Goal: Transaction & Acquisition: Purchase product/service

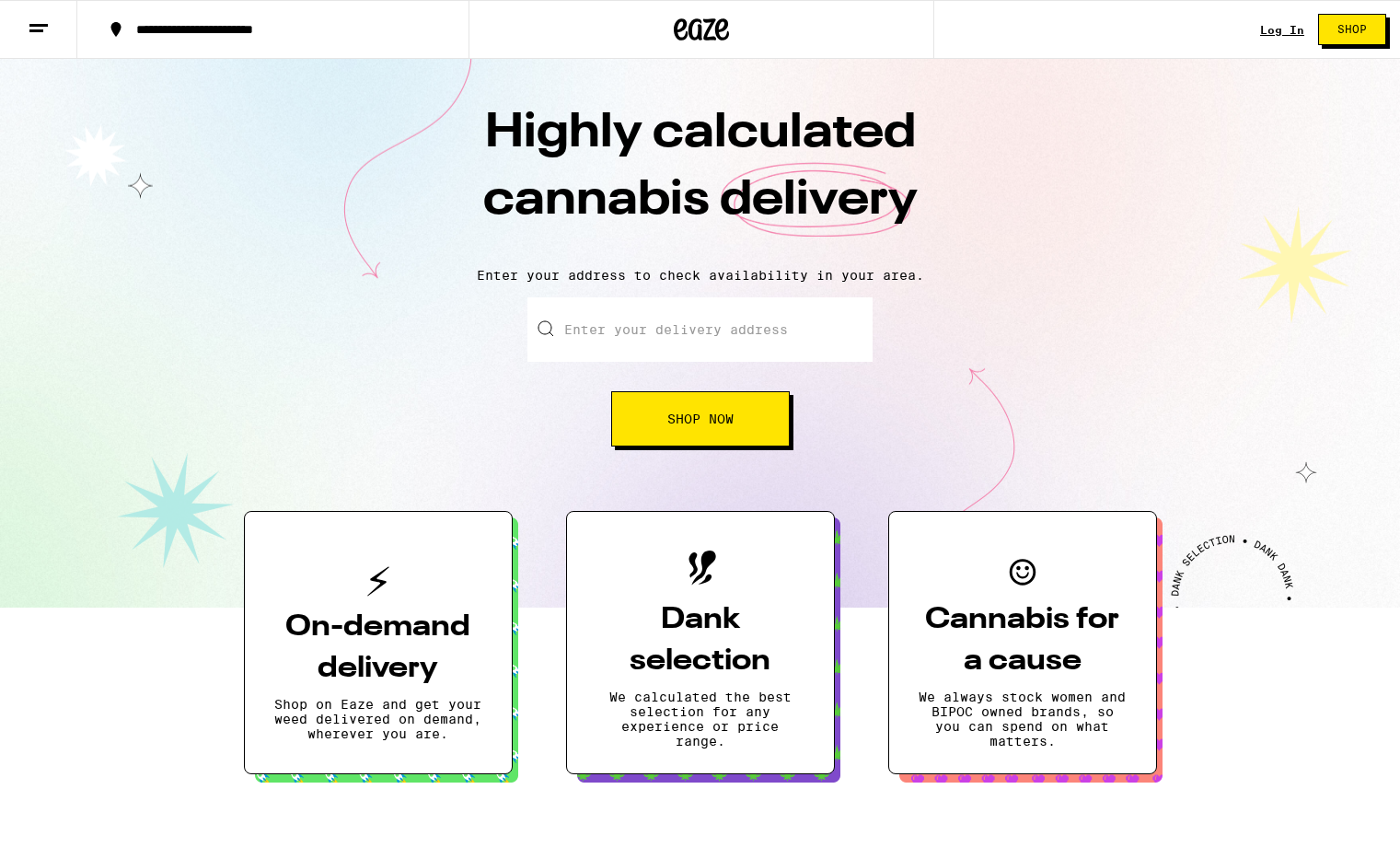
click at [687, 343] on input "Enter your delivery address" at bounding box center [699, 329] width 345 height 65
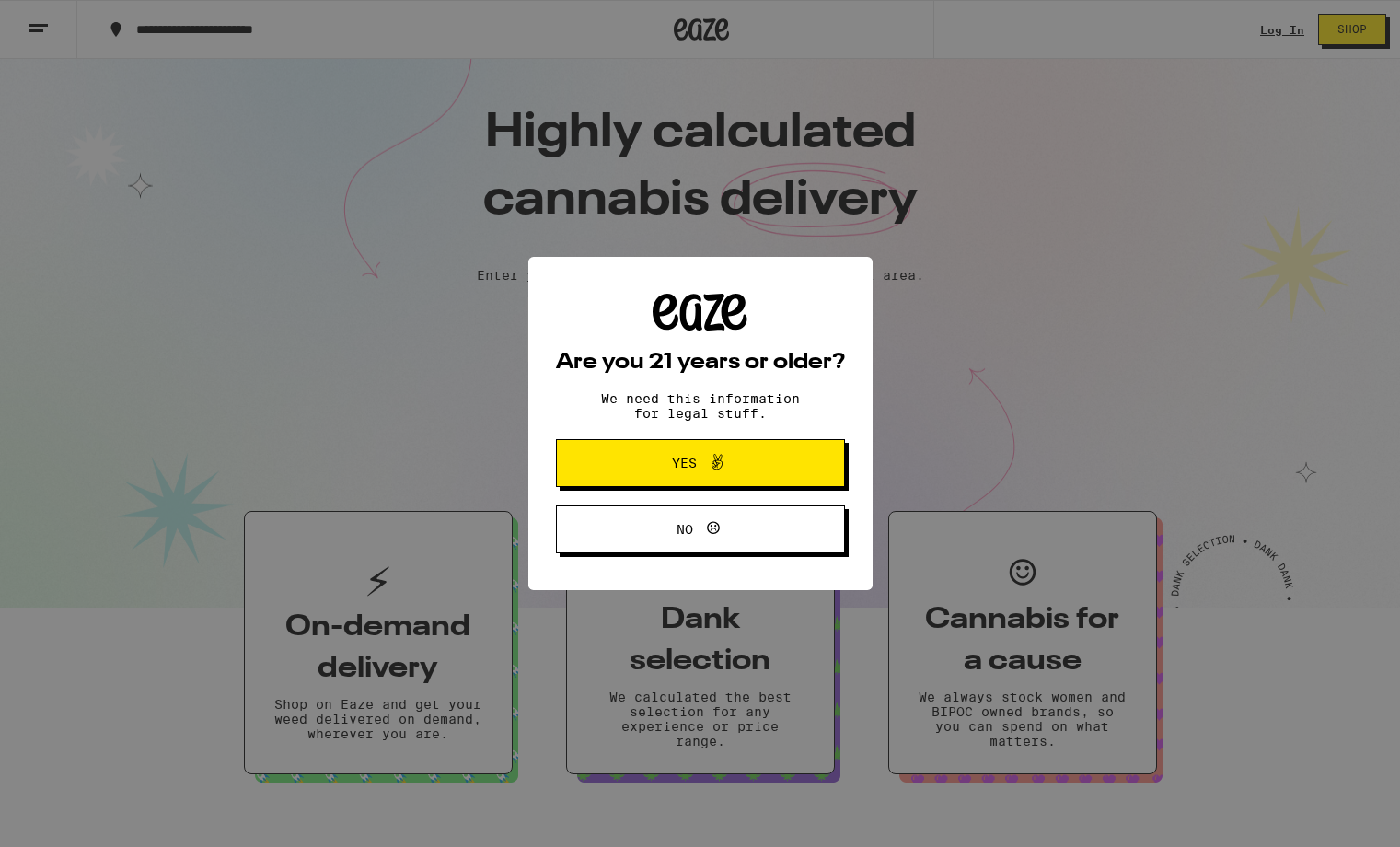
click at [355, 440] on div "Are you 21 years or older? We need this information for legal stuff. Yes No" at bounding box center [700, 423] width 1400 height 847
click at [582, 480] on button "Yes" at bounding box center [701, 463] width 289 height 48
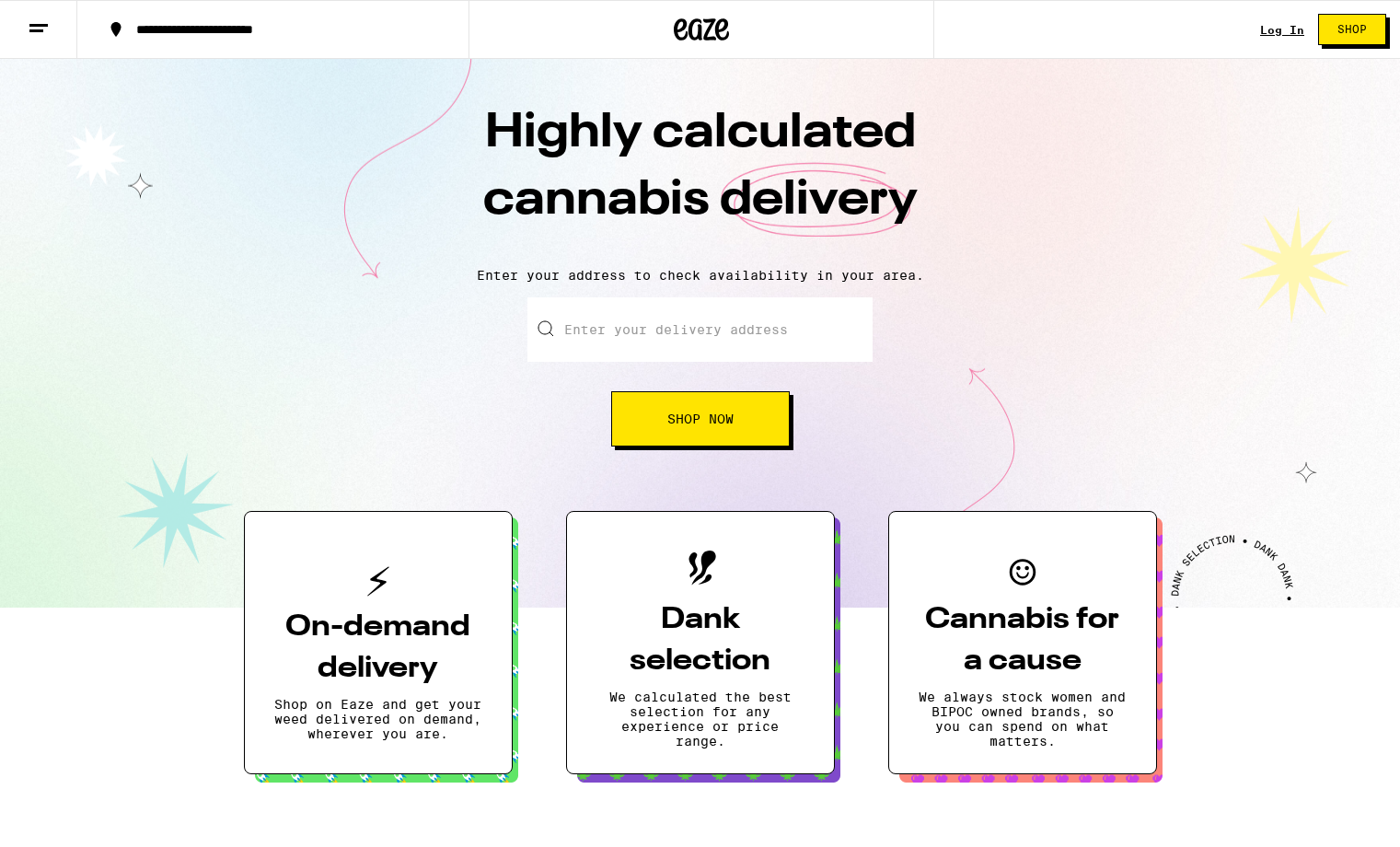
click at [654, 322] on input "Enter your delivery address" at bounding box center [699, 329] width 345 height 65
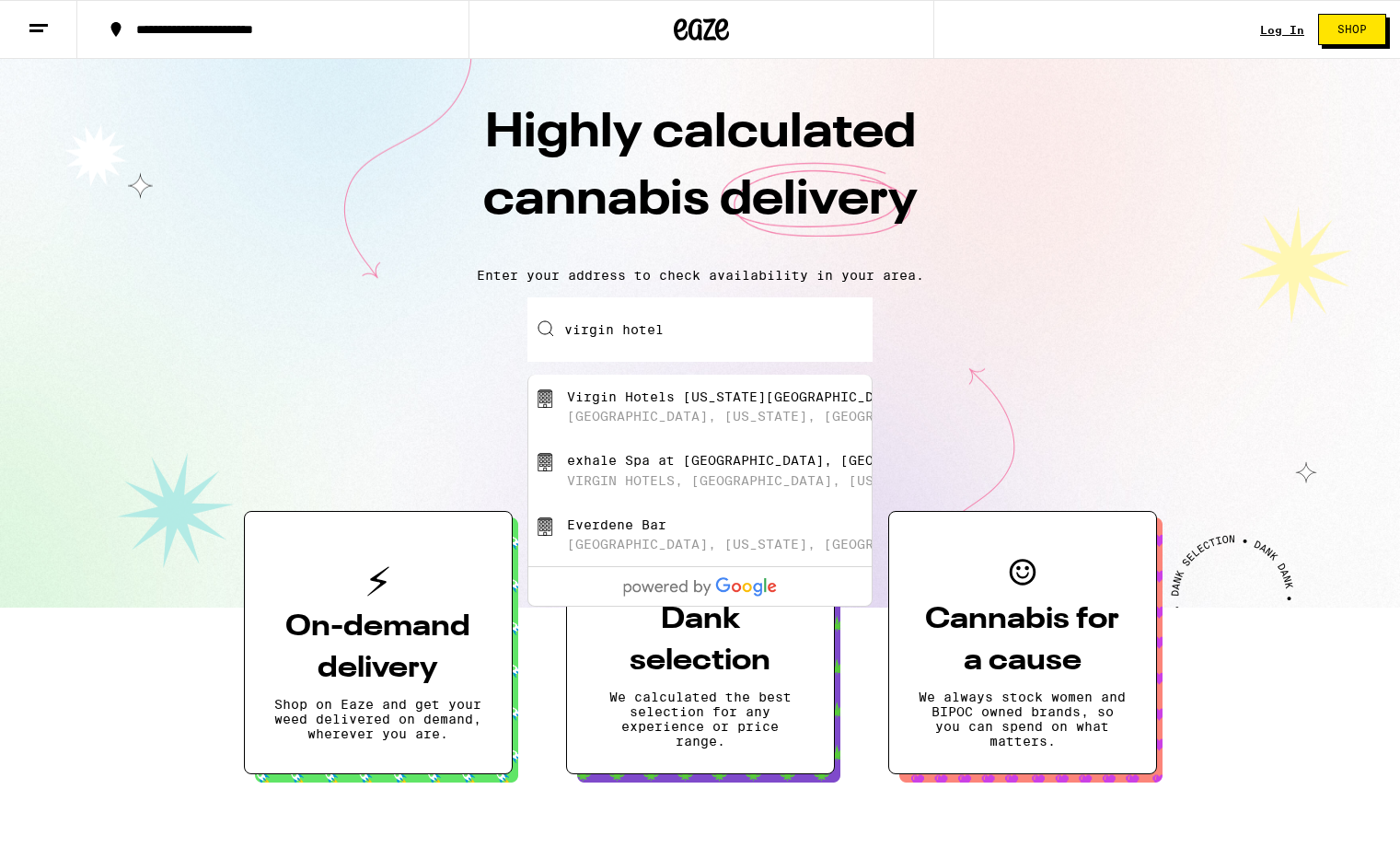
click at [616, 424] on div "[GEOGRAPHIC_DATA], [US_STATE], [GEOGRAPHIC_DATA]" at bounding box center [765, 416] width 397 height 15
type input "Virgin Hotels [US_STATE][GEOGRAPHIC_DATA], [GEOGRAPHIC_DATA], [US_STATE], [GEOG…"
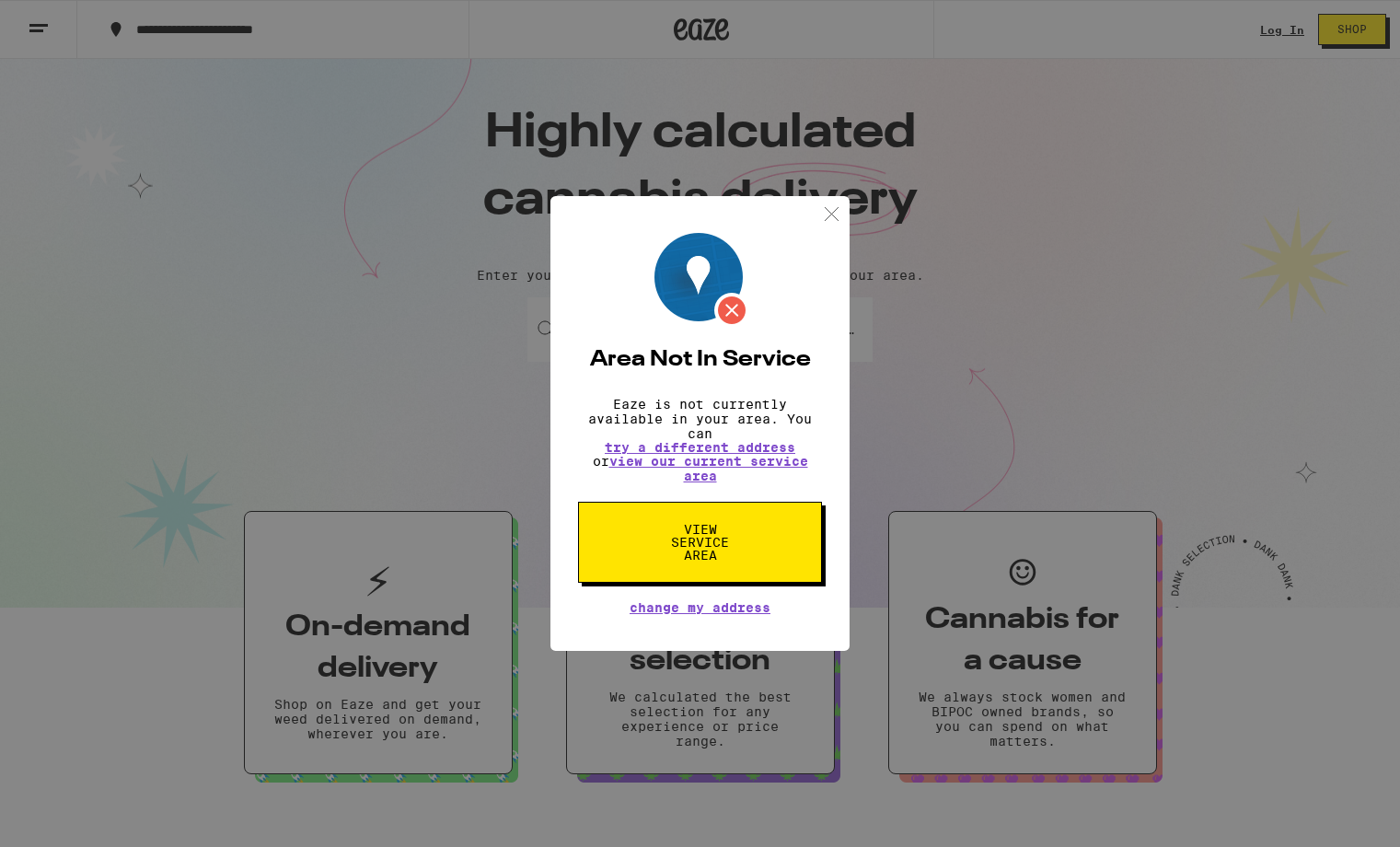
click at [689, 537] on span "View Service Area" at bounding box center [700, 541] width 95 height 39
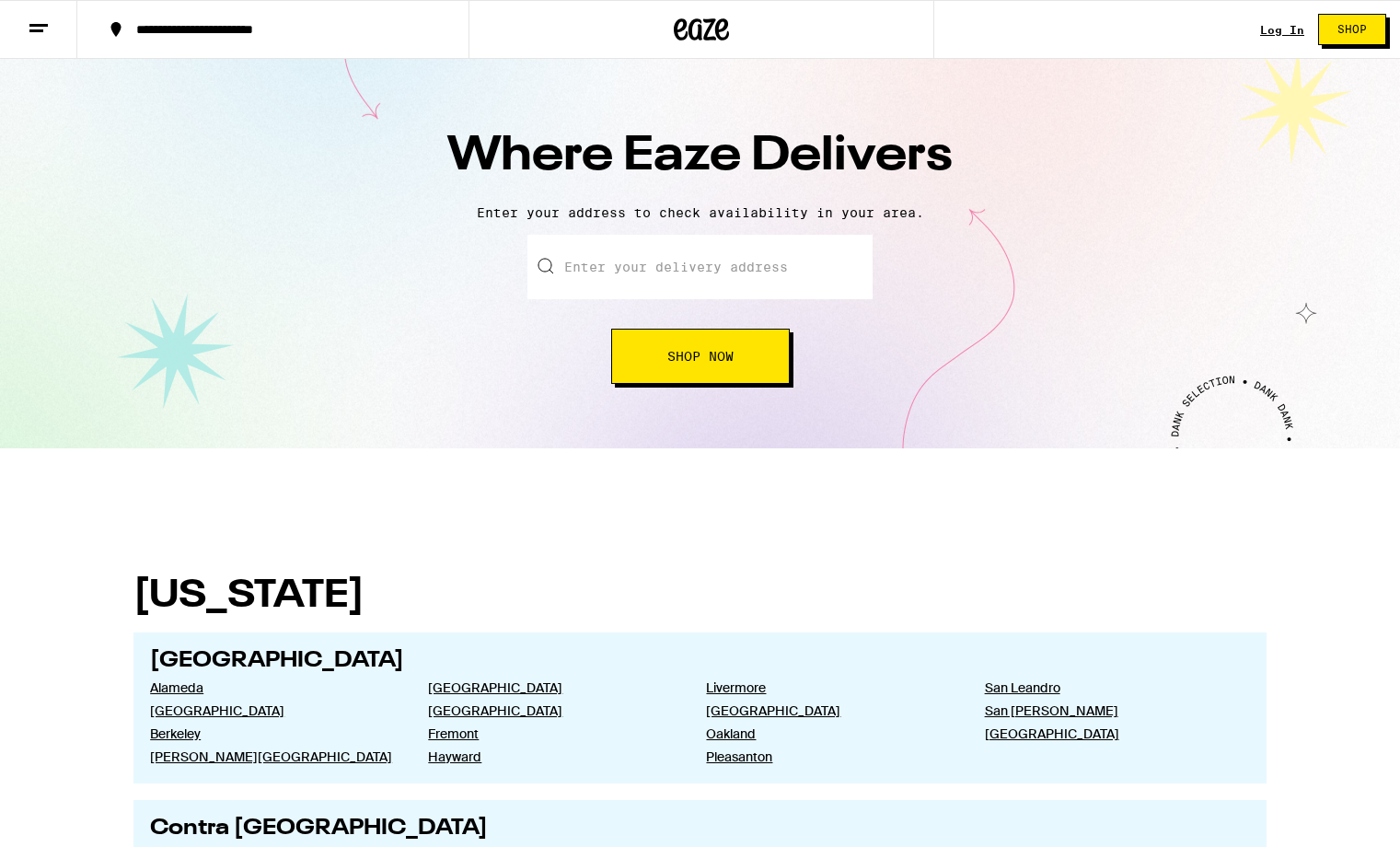
click at [650, 271] on input "text" at bounding box center [699, 267] width 345 height 65
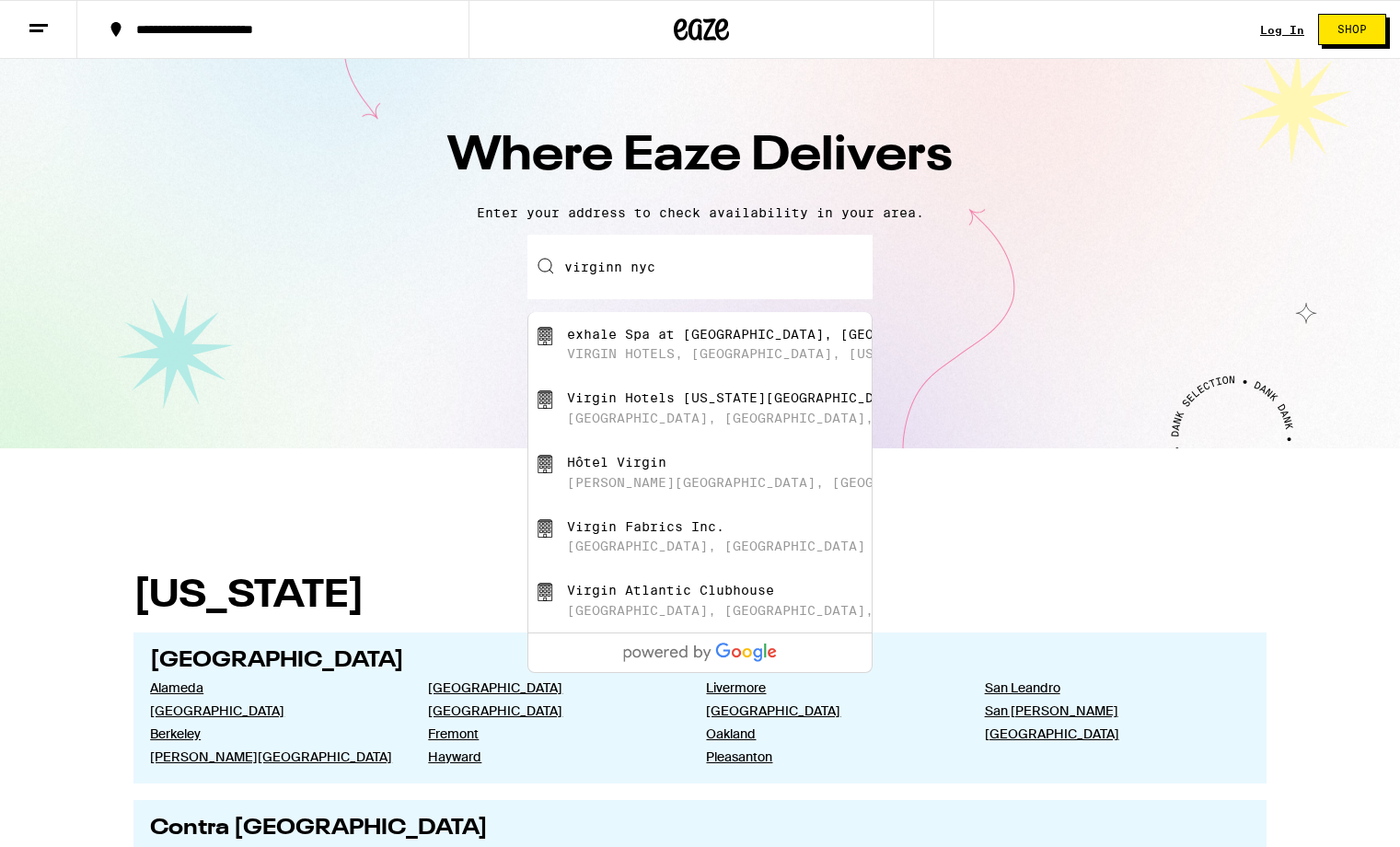
click at [677, 327] on div "exhale Spa at [GEOGRAPHIC_DATA], [GEOGRAPHIC_DATA], [GEOGRAPHIC_DATA], [US_STAT…" at bounding box center [699, 344] width 343 height 65
type input "exhale Spa at [GEOGRAPHIC_DATA], [GEOGRAPHIC_DATA], [GEOGRAPHIC_DATA], [GEOGRAP…"
